Goal: Transaction & Acquisition: Subscribe to service/newsletter

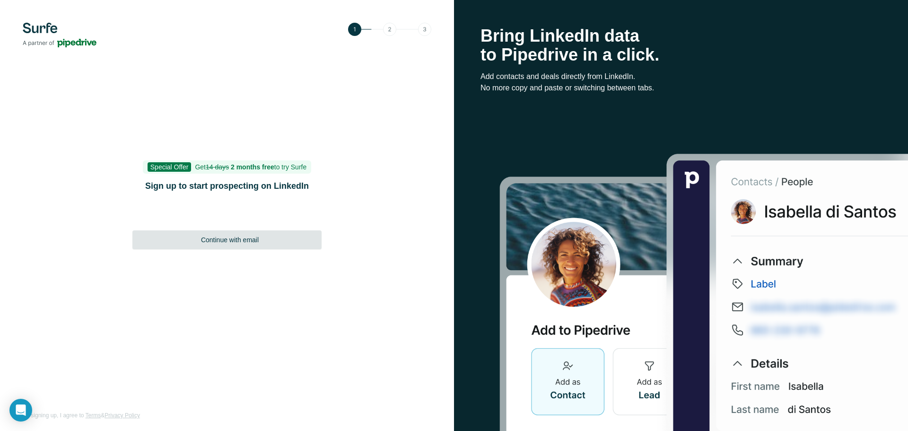
click at [236, 240] on span "Continue with email" at bounding box center [230, 239] width 58 height 9
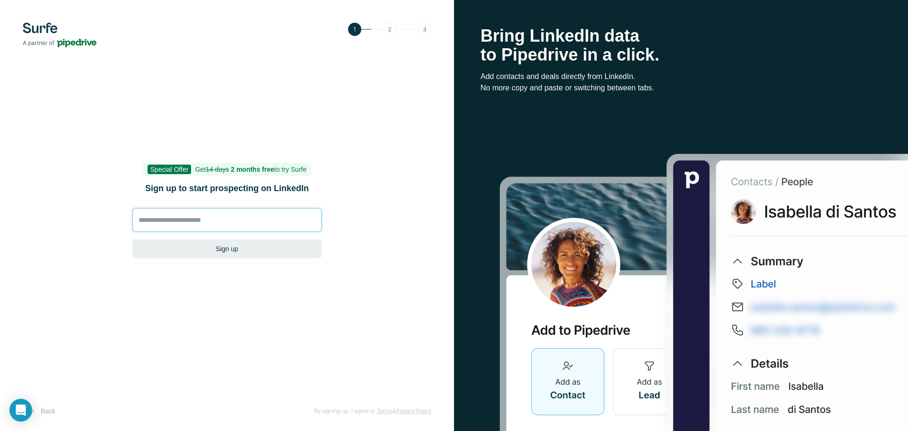
click at [246, 216] on input at bounding box center [226, 220] width 189 height 24
type input "**********"
click at [244, 250] on button "Sign up" at bounding box center [226, 248] width 189 height 19
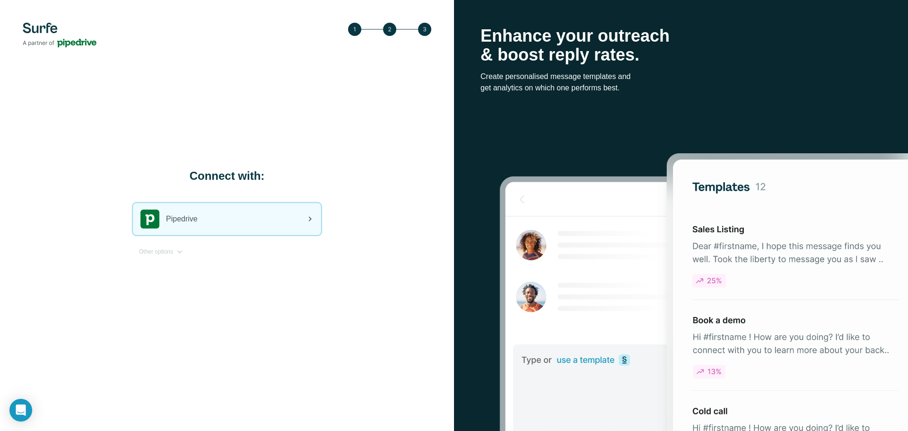
click at [225, 218] on div "Pipedrive" at bounding box center [227, 219] width 188 height 32
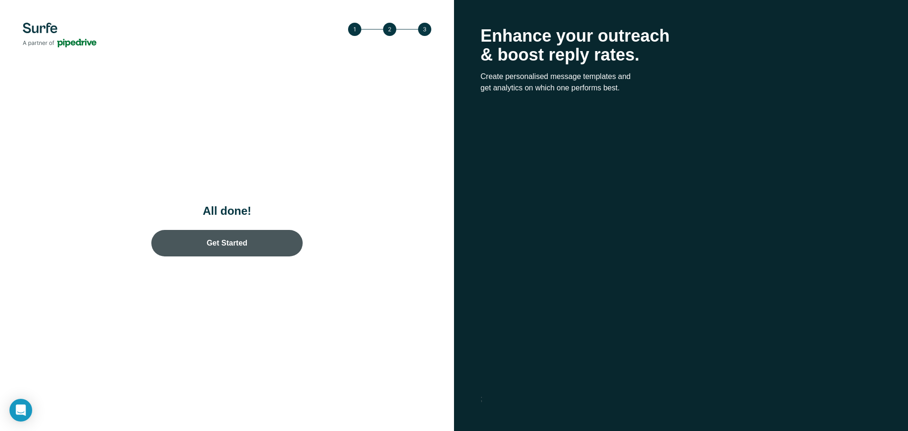
click at [239, 245] on link "Get Started" at bounding box center [226, 243] width 151 height 26
